Goal: Task Accomplishment & Management: Manage account settings

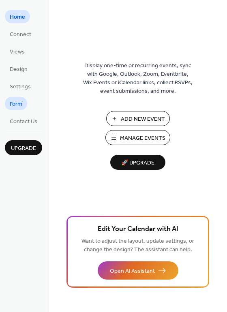
click at [21, 108] on span "Form" at bounding box center [16, 104] width 13 height 9
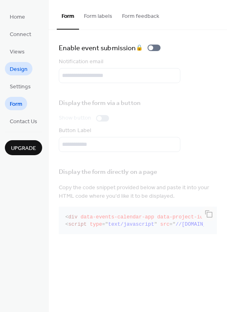
click at [18, 71] on span "Design" at bounding box center [19, 69] width 18 height 9
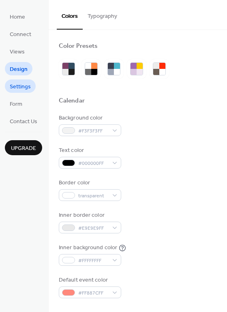
click at [20, 85] on span "Settings" at bounding box center [20, 87] width 21 height 9
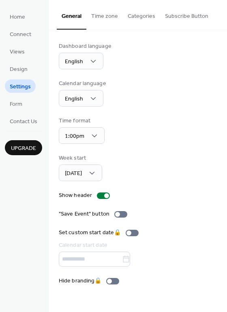
click at [104, 16] on button "Time zone" at bounding box center [104, 14] width 37 height 29
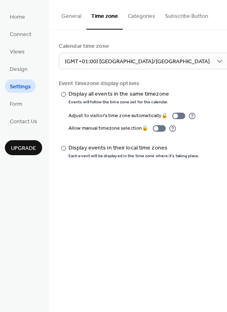
click at [138, 18] on button "Categories" at bounding box center [141, 14] width 37 height 29
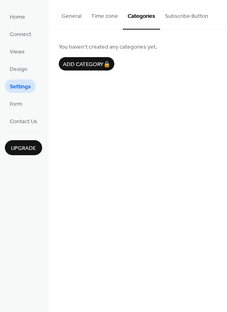
click at [166, 19] on button "Subscribe Button" at bounding box center [186, 14] width 53 height 29
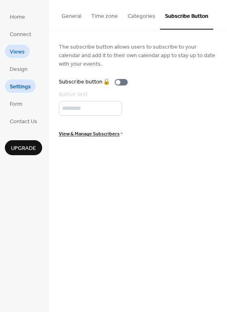
click at [20, 52] on span "Views" at bounding box center [17, 52] width 15 height 9
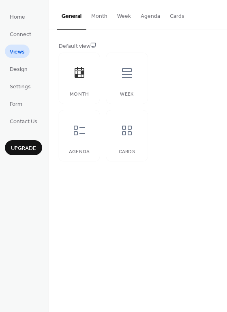
click at [95, 12] on button "Month" at bounding box center [99, 14] width 26 height 29
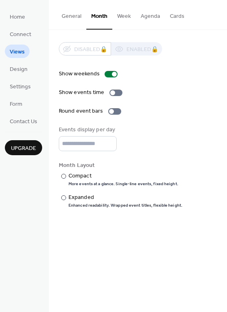
click at [121, 15] on button "Week" at bounding box center [124, 14] width 24 height 29
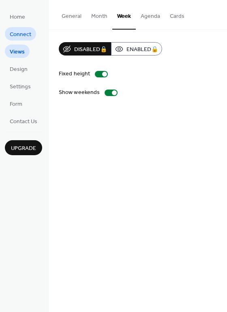
click at [15, 32] on span "Connect" at bounding box center [21, 34] width 22 height 9
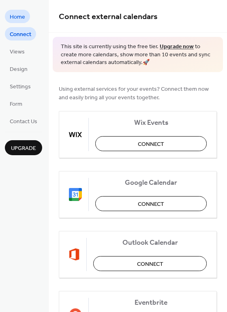
click at [18, 18] on span "Home" at bounding box center [17, 17] width 15 height 9
